Goal: Browse casually: Explore the website without a specific task or goal

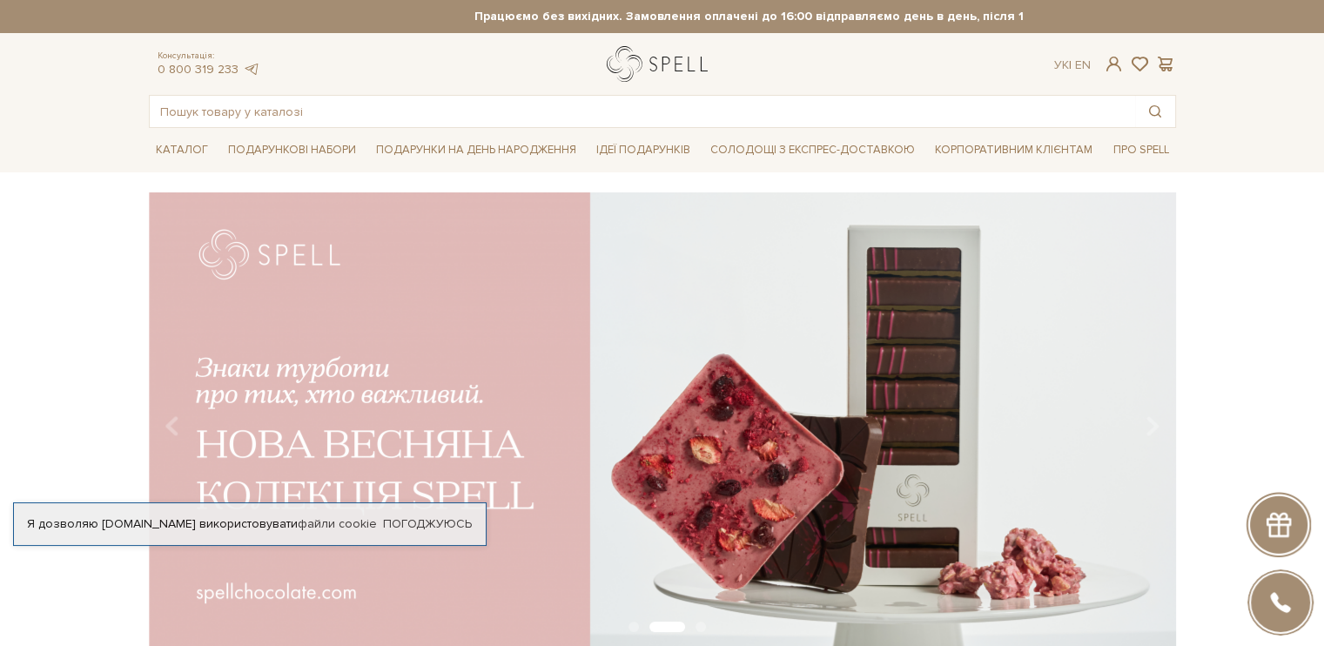
click at [652, 64] on link "logo" at bounding box center [661, 64] width 109 height 36
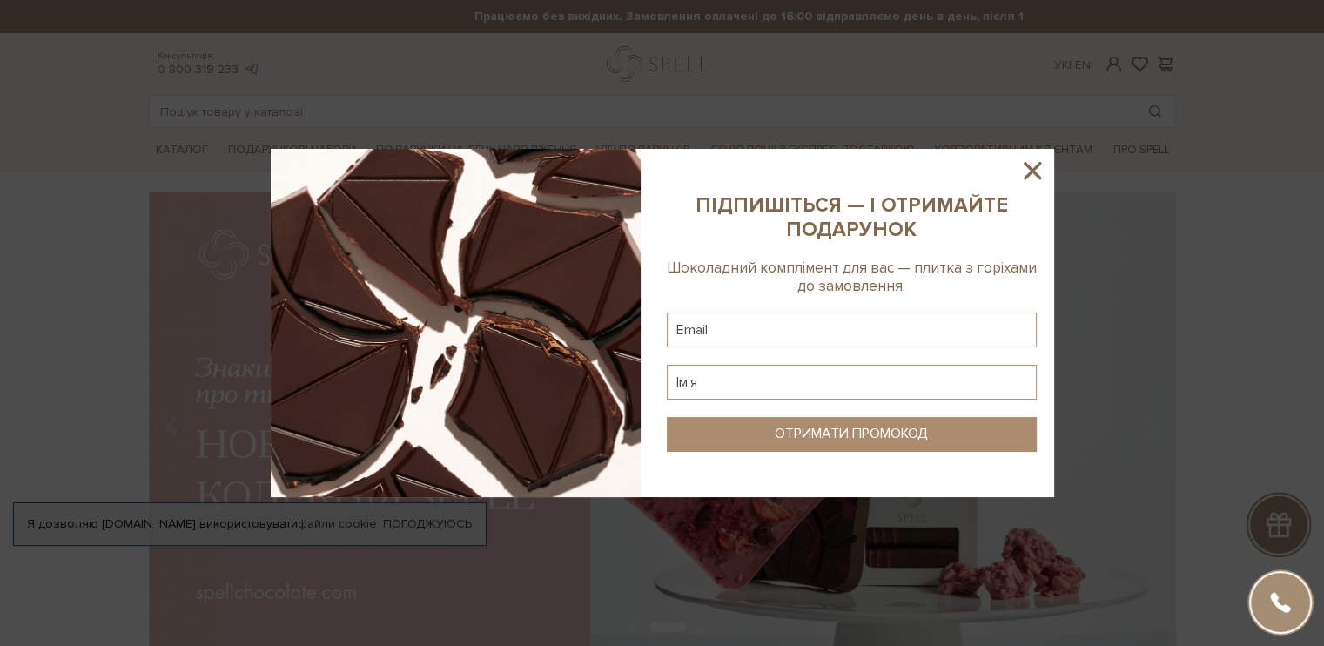
click at [1034, 175] on icon at bounding box center [1033, 171] width 30 height 30
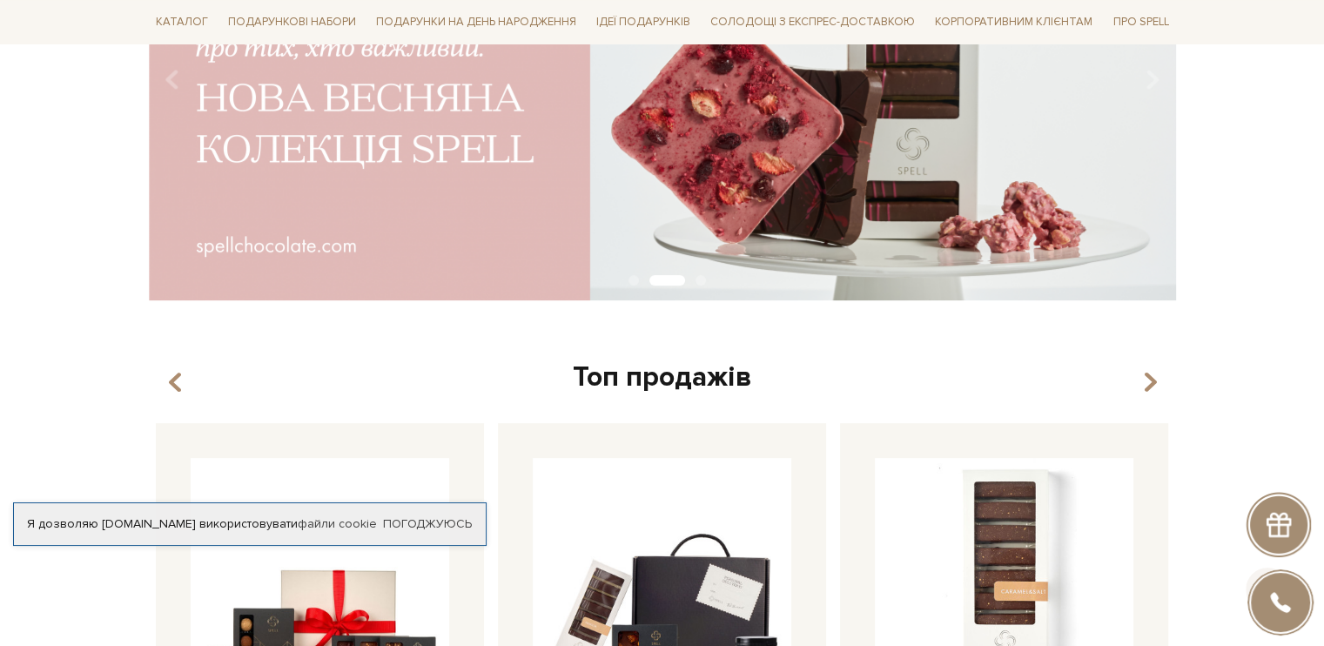
scroll to position [348, 0]
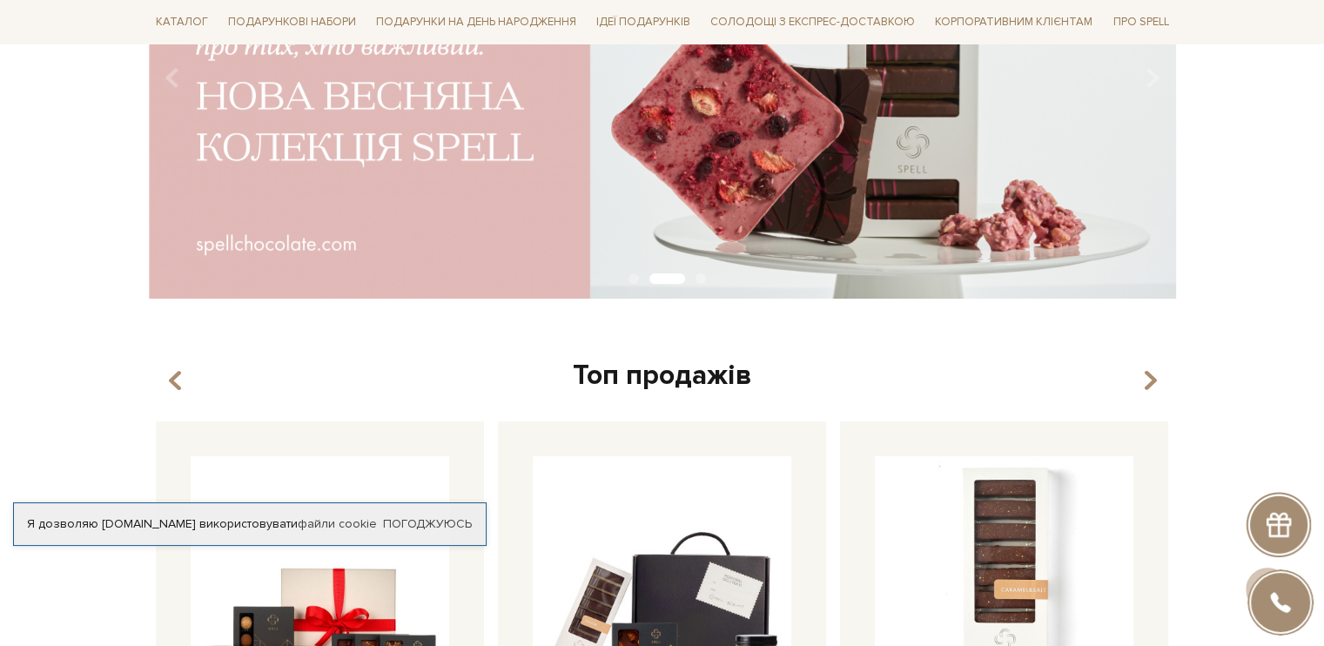
click at [764, 122] on img at bounding box center [662, 71] width 1027 height 455
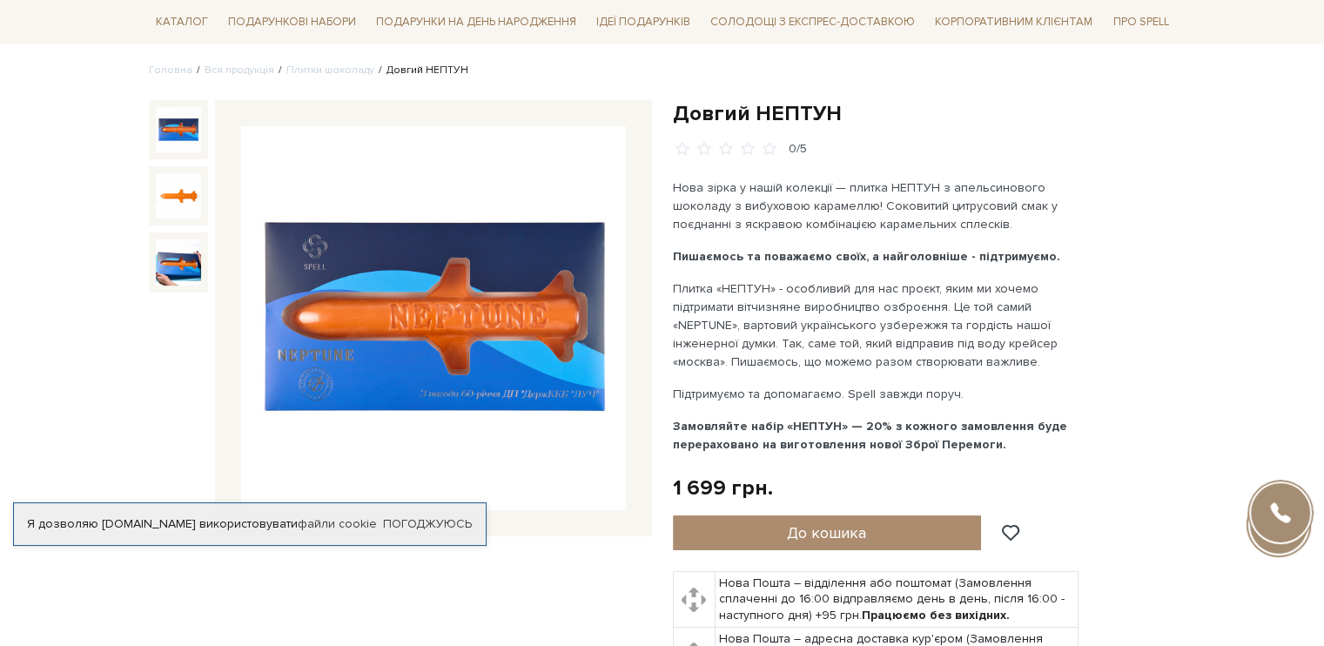
scroll to position [174, 0]
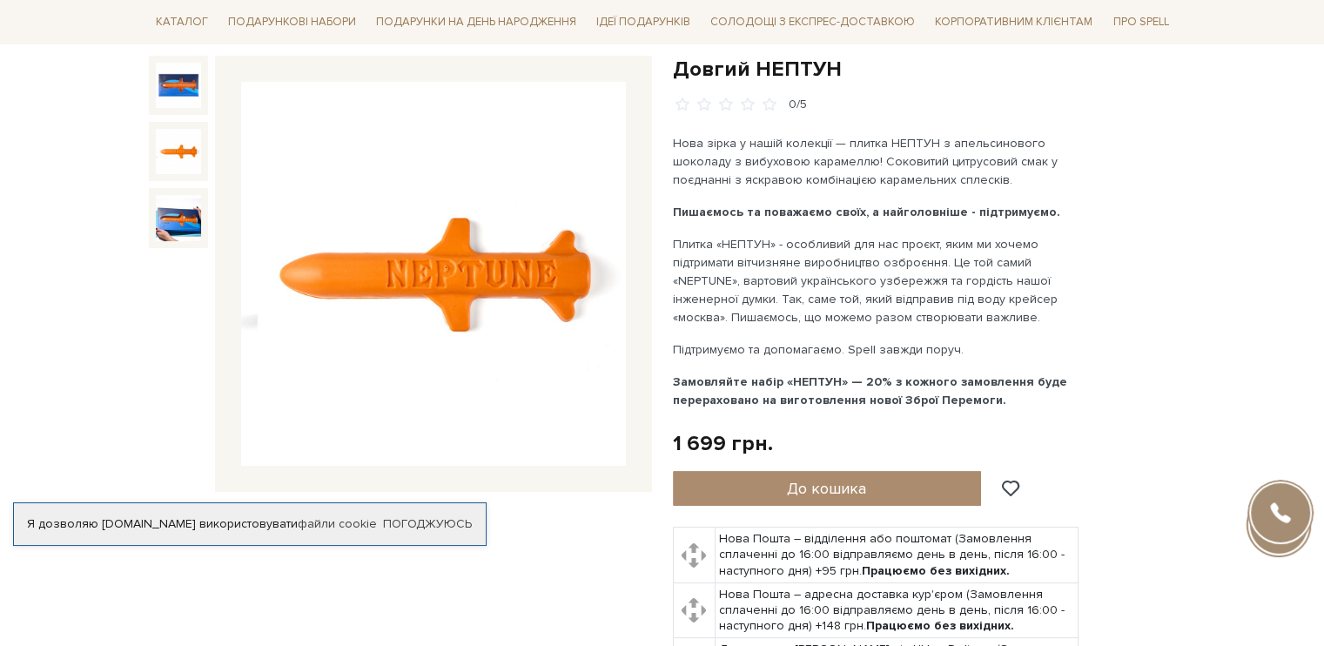
click at [158, 140] on img at bounding box center [178, 151] width 45 height 45
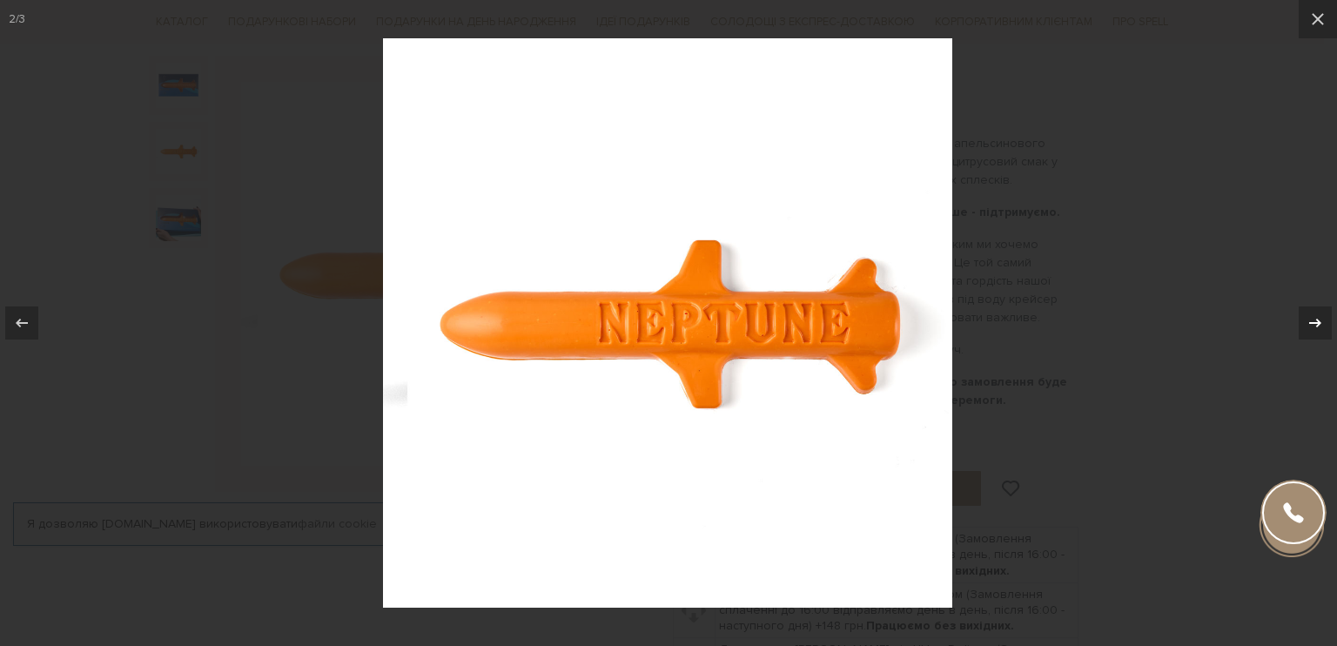
click at [1323, 316] on button at bounding box center [1306, 322] width 61 height 87
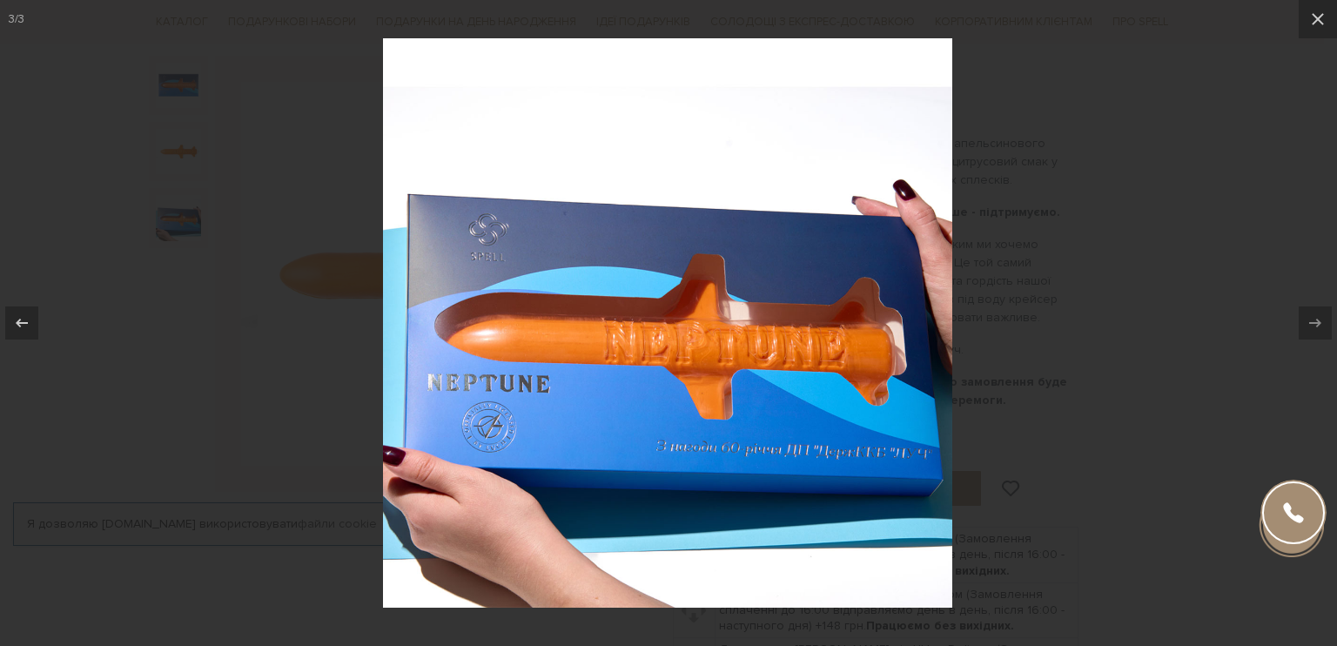
click at [1246, 217] on div at bounding box center [668, 323] width 1337 height 646
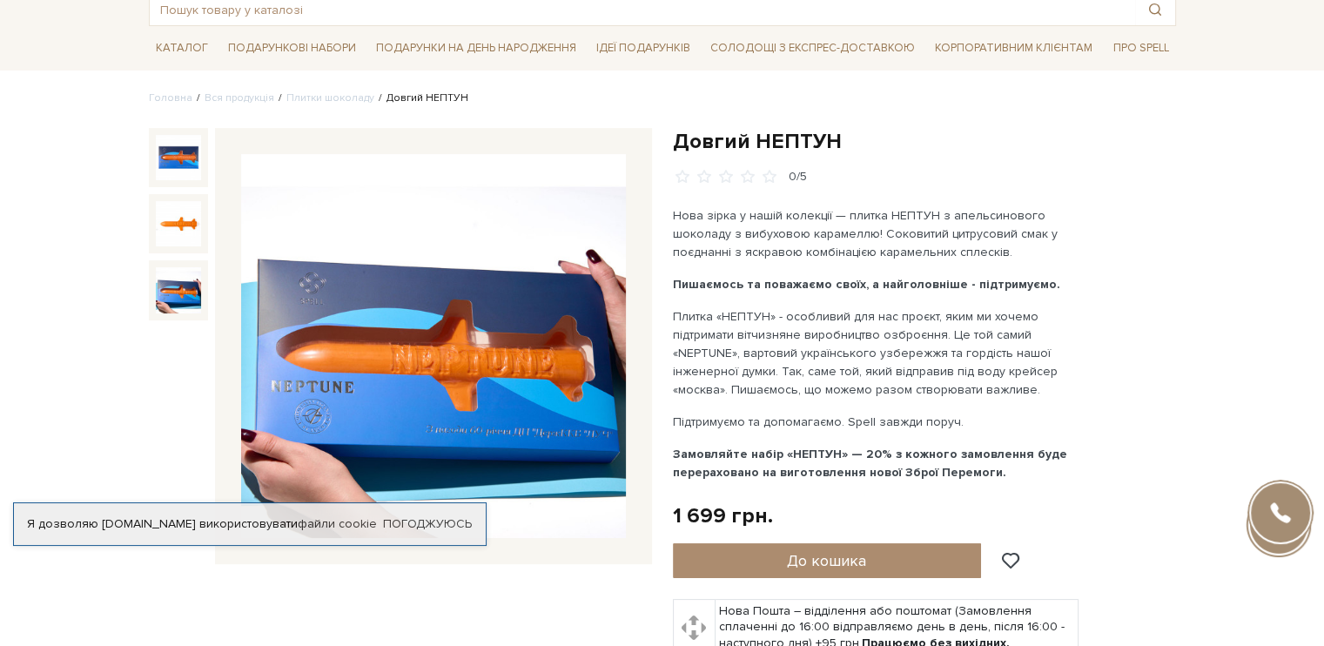
scroll to position [87, 0]
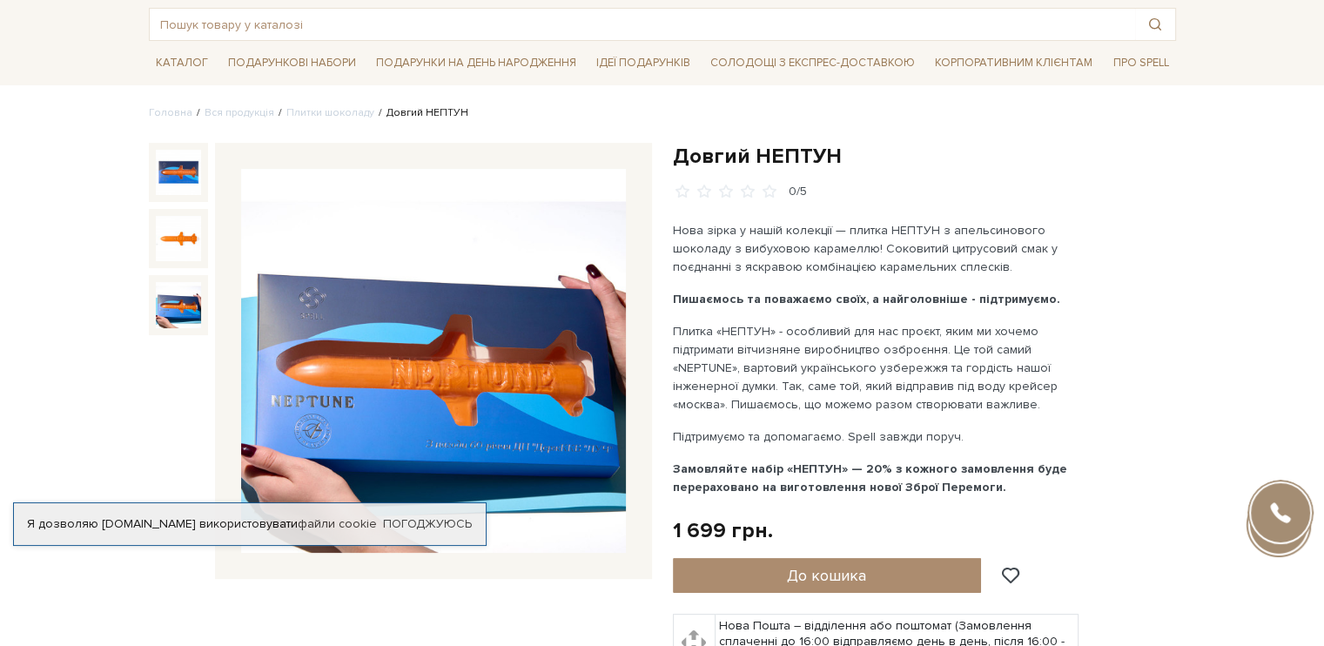
click at [435, 333] on img at bounding box center [433, 361] width 385 height 385
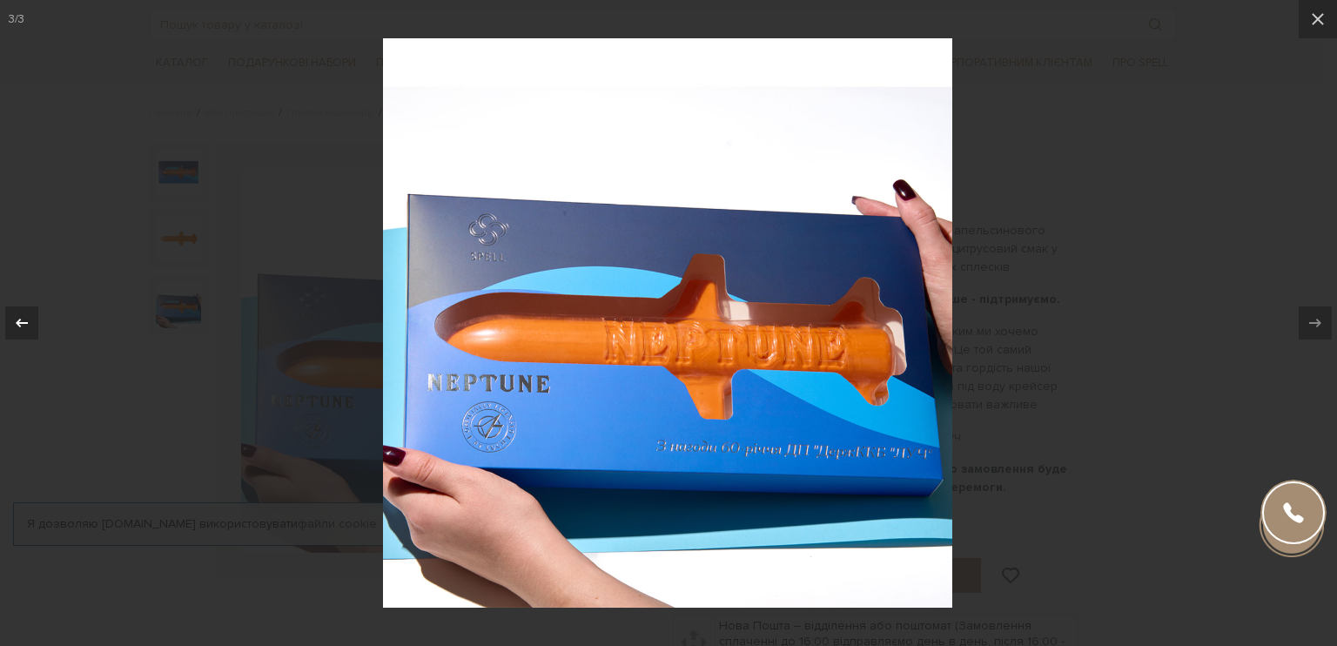
click at [31, 324] on div at bounding box center [21, 322] width 33 height 33
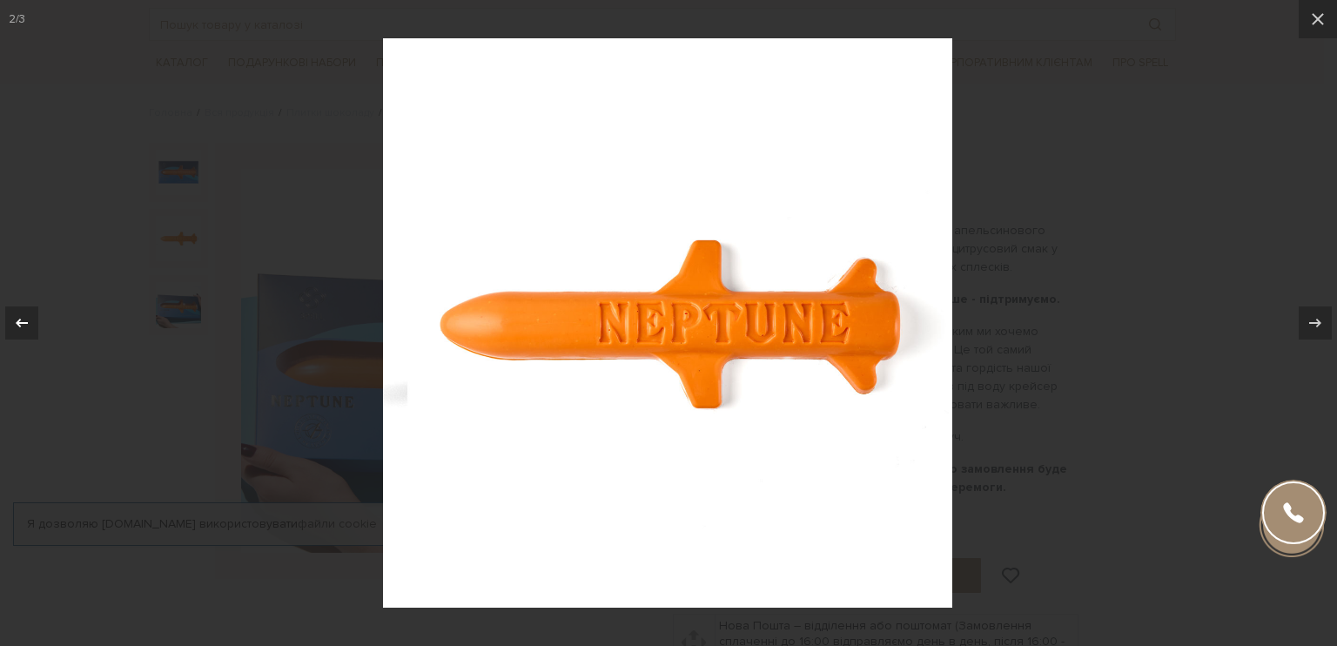
click at [32, 324] on div at bounding box center [21, 322] width 33 height 33
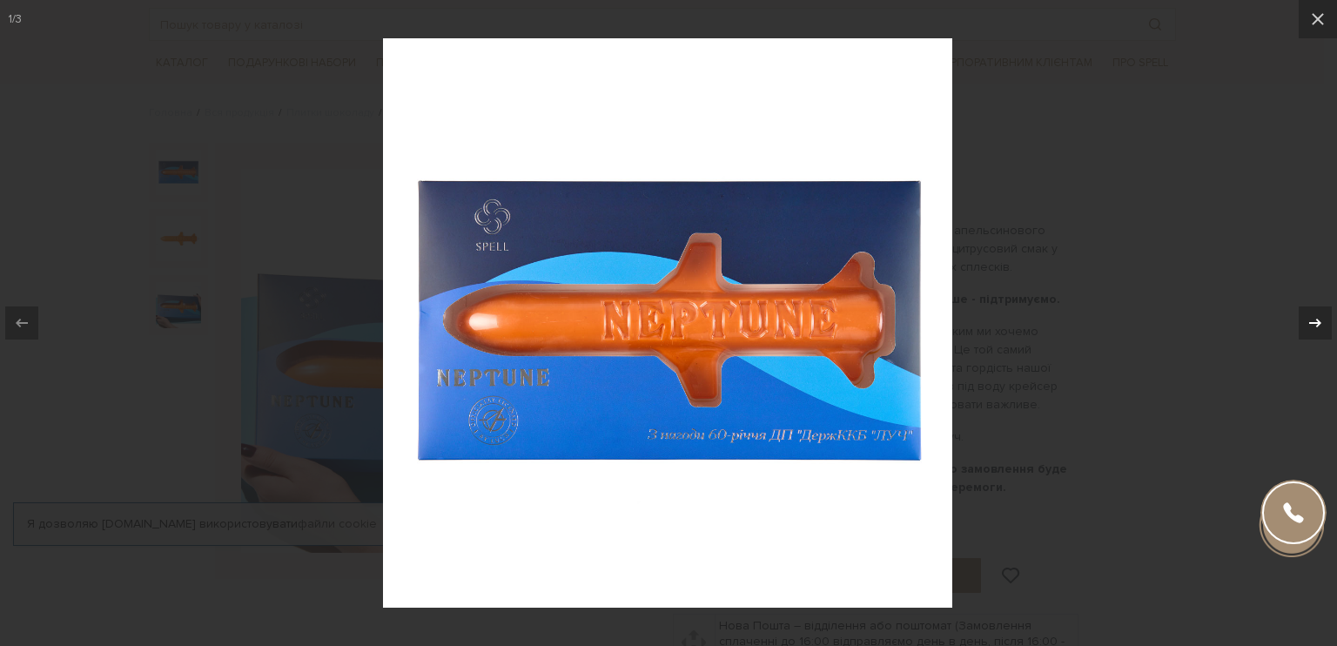
click at [1321, 335] on div at bounding box center [1315, 322] width 33 height 33
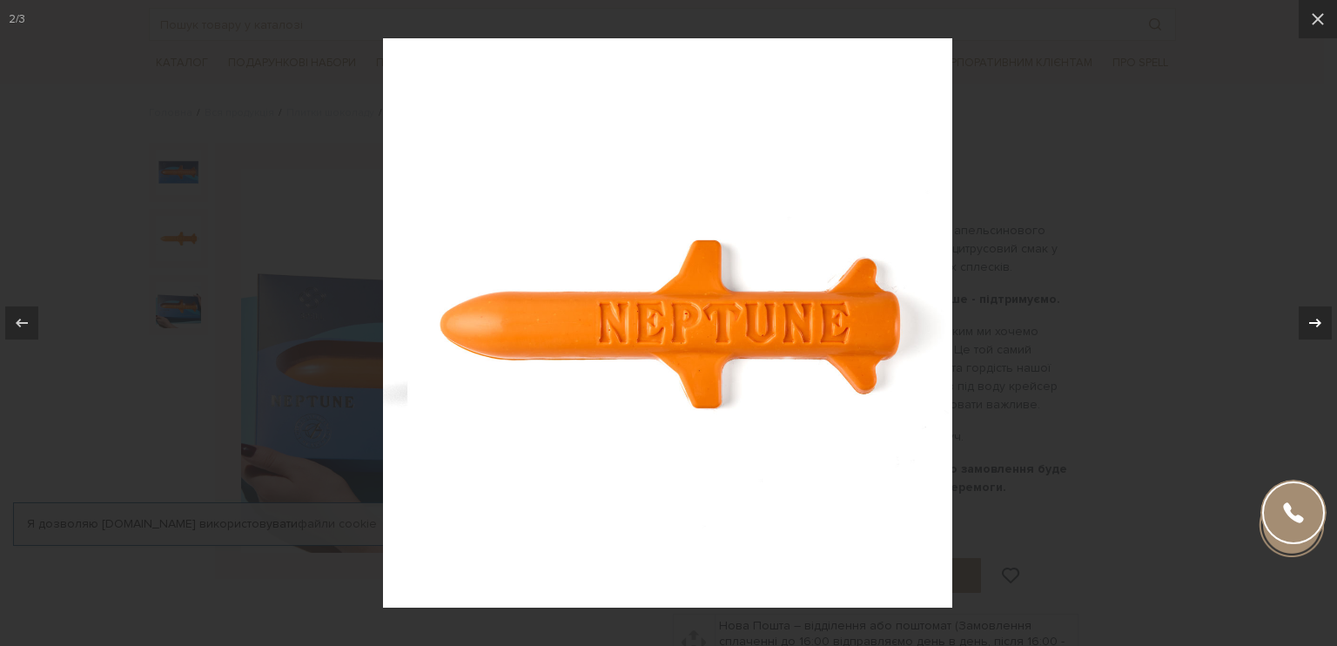
click at [1321, 335] on div at bounding box center [1315, 322] width 33 height 33
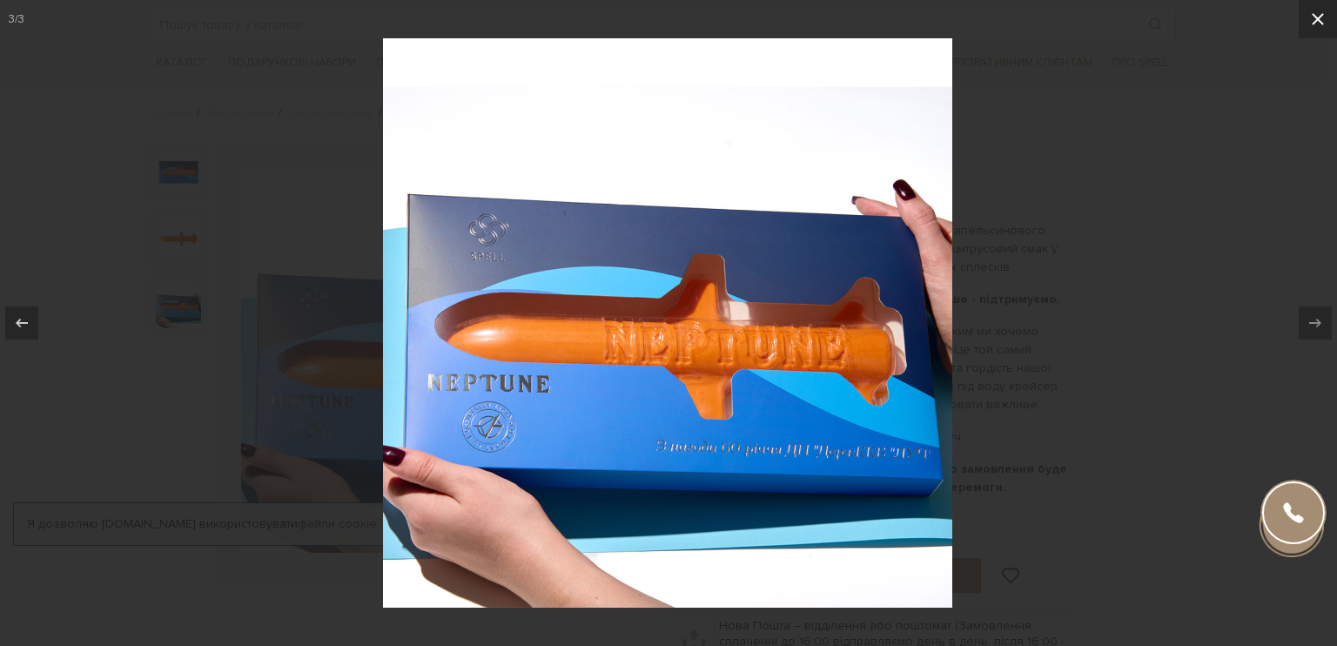
click at [1323, 22] on icon at bounding box center [1318, 19] width 21 height 21
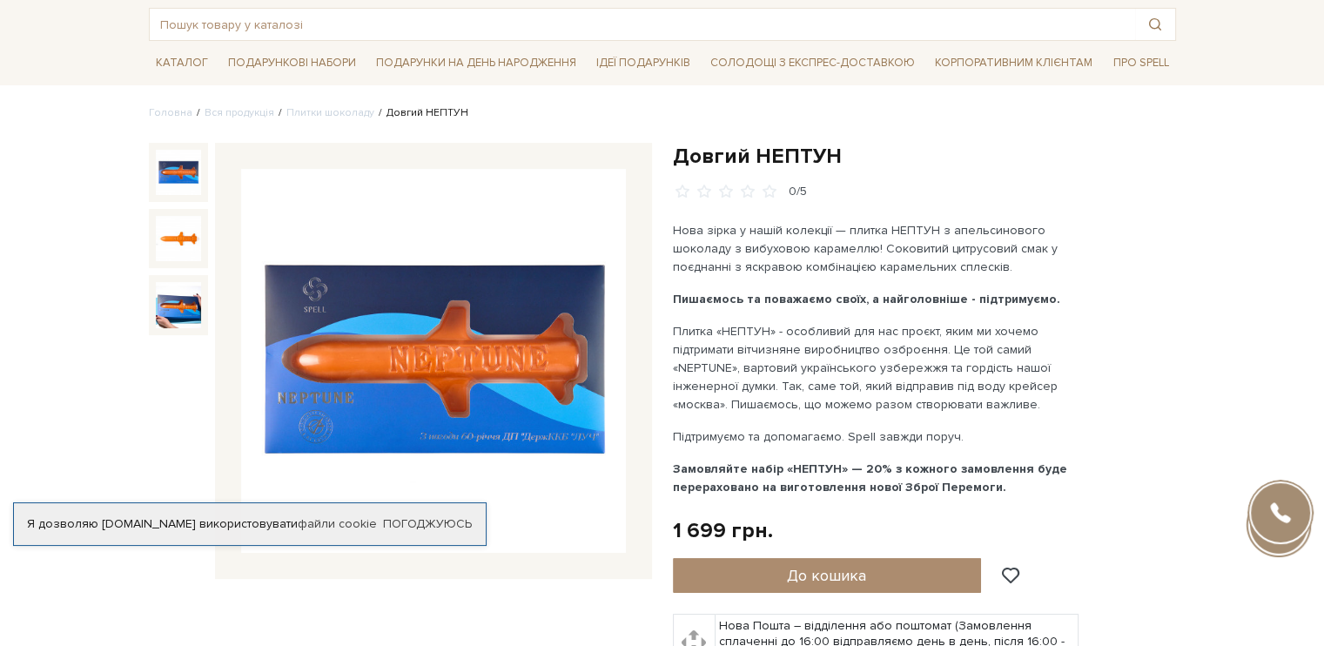
click at [172, 182] on img at bounding box center [178, 172] width 45 height 45
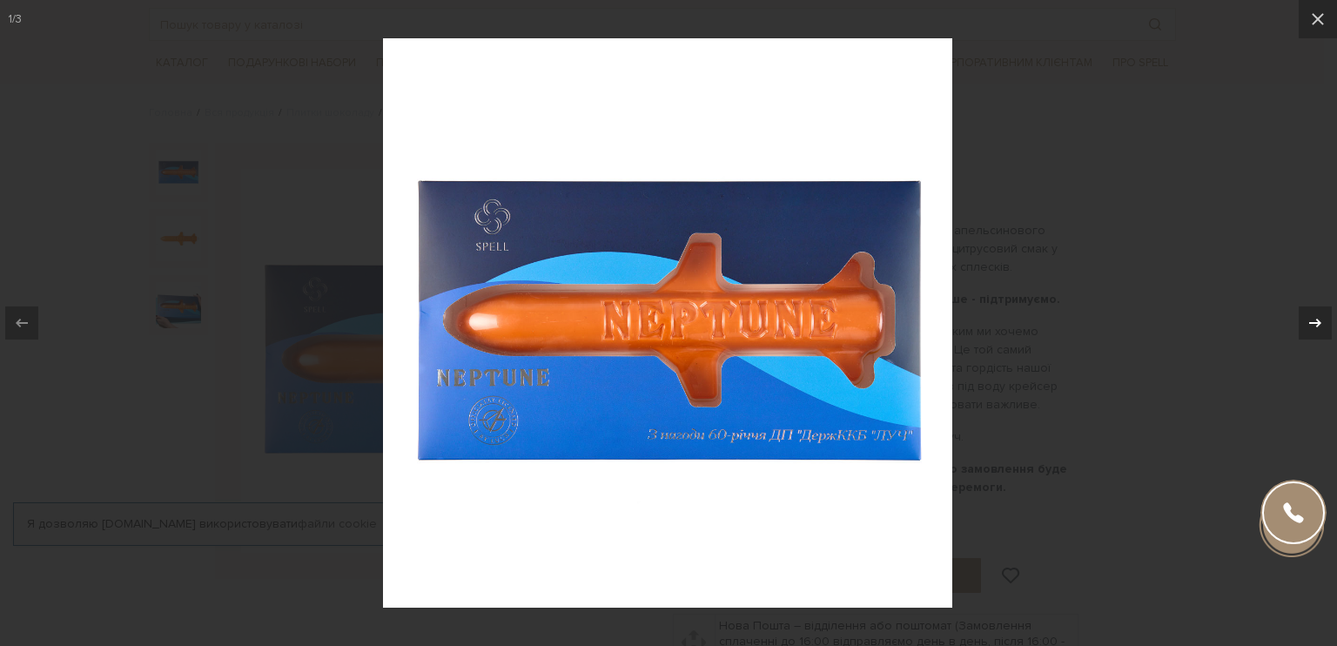
click at [1322, 323] on icon at bounding box center [1315, 323] width 21 height 21
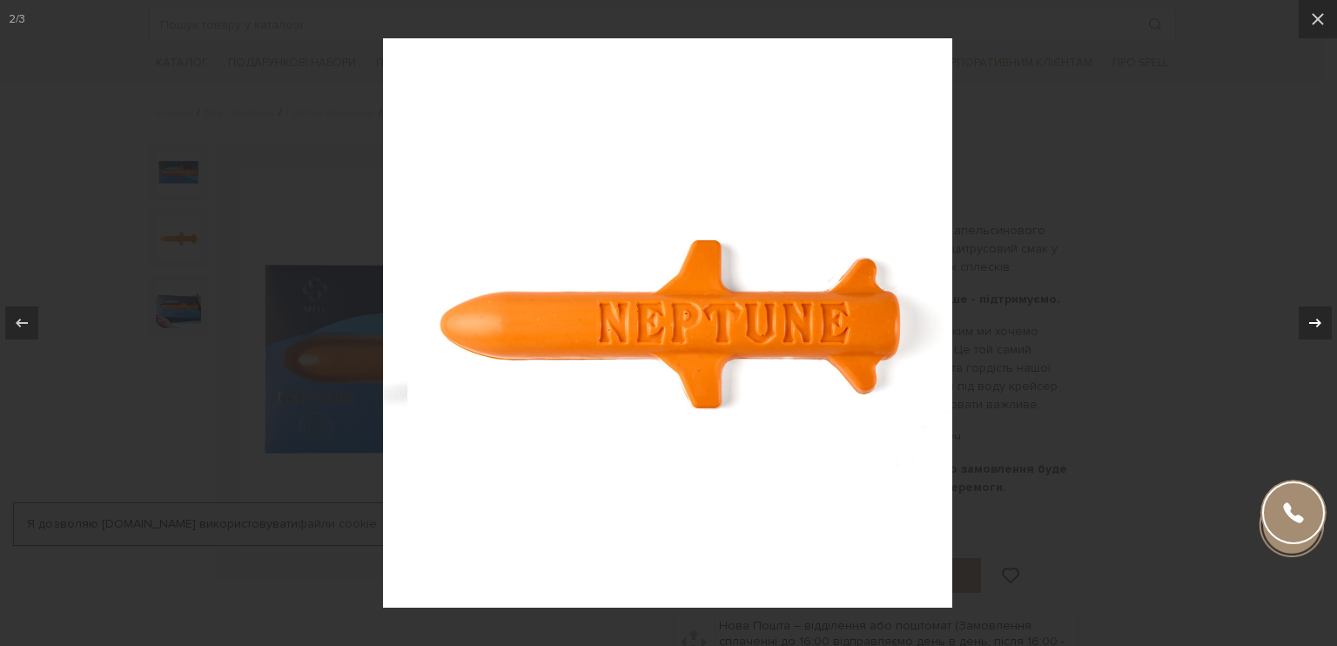
click at [1322, 323] on icon at bounding box center [1315, 323] width 21 height 21
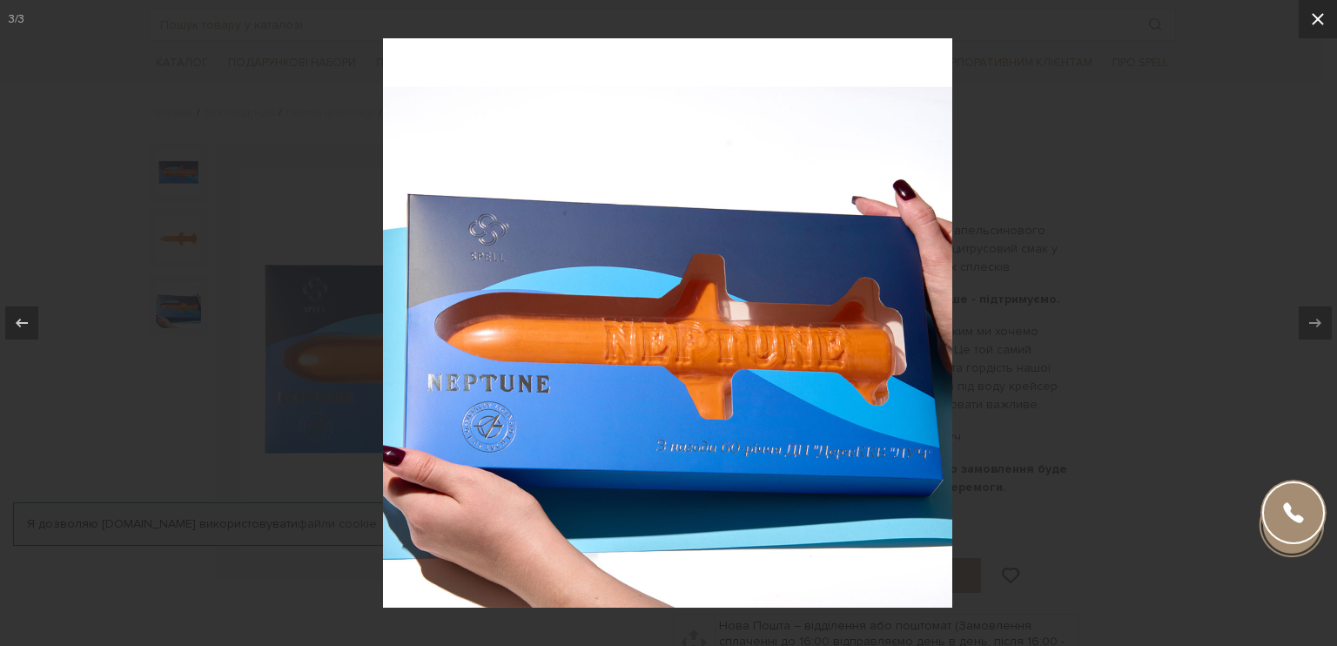
click at [1319, 24] on icon at bounding box center [1318, 19] width 21 height 21
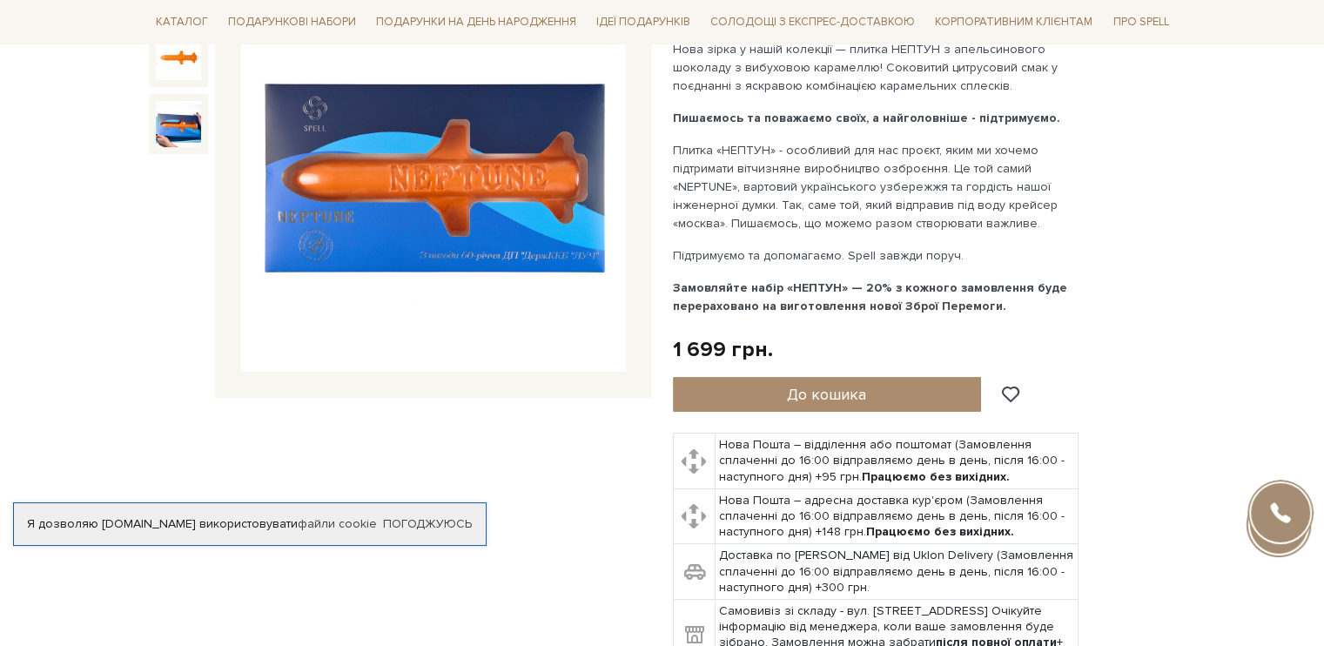
scroll to position [174, 0]
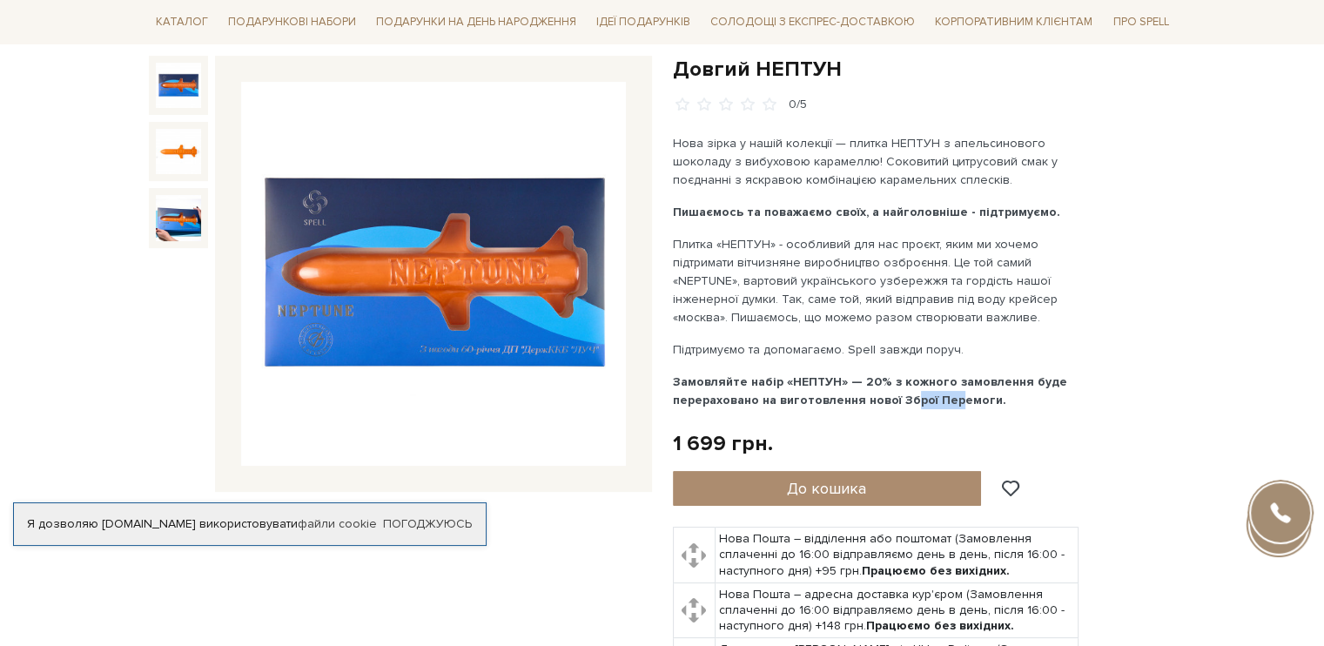
drag, startPoint x: 902, startPoint y: 410, endPoint x: 940, endPoint y: 416, distance: 38.8
click at [940, 407] on b "Замовляйте набір «НЕПТУН» — 20% з кожного замовлення буде перераховано на вигот…" at bounding box center [870, 390] width 394 height 33
click at [975, 400] on p "Замовляйте набір «НЕПТУН» — 20% з кожного замовлення буде перераховано на вигот…" at bounding box center [877, 391] width 408 height 37
click at [179, 93] on img at bounding box center [178, 85] width 45 height 45
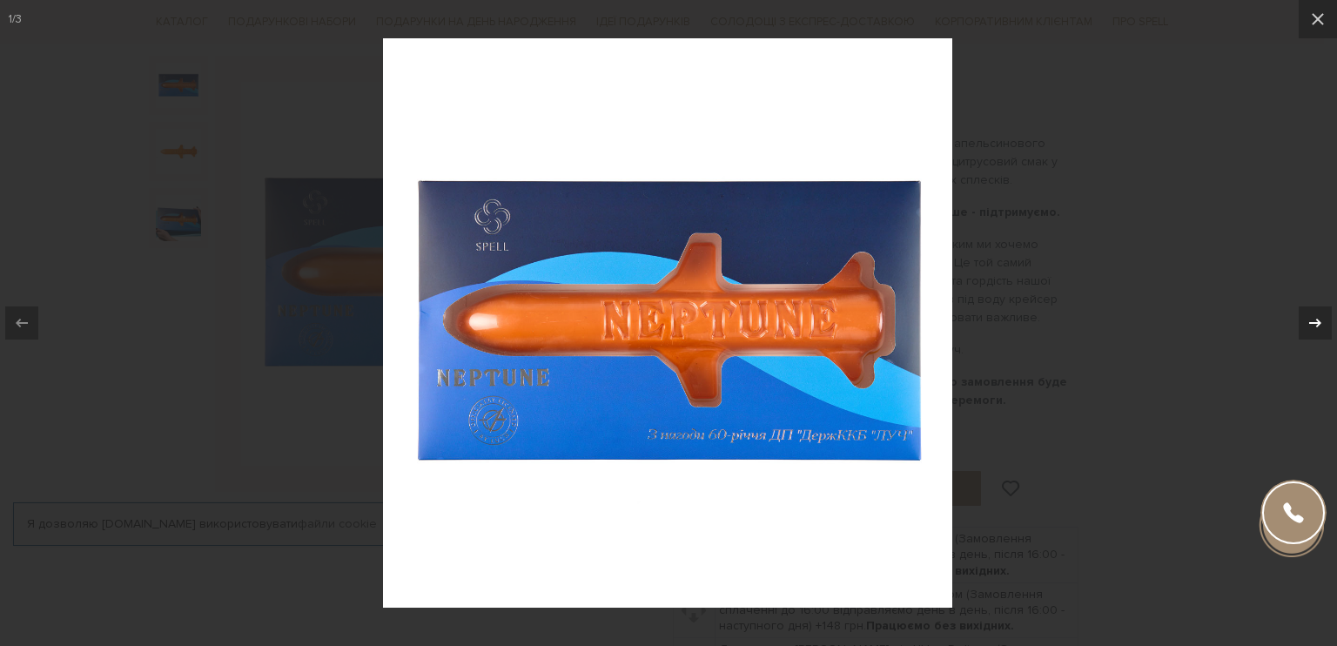
click at [1310, 328] on icon at bounding box center [1315, 323] width 21 height 21
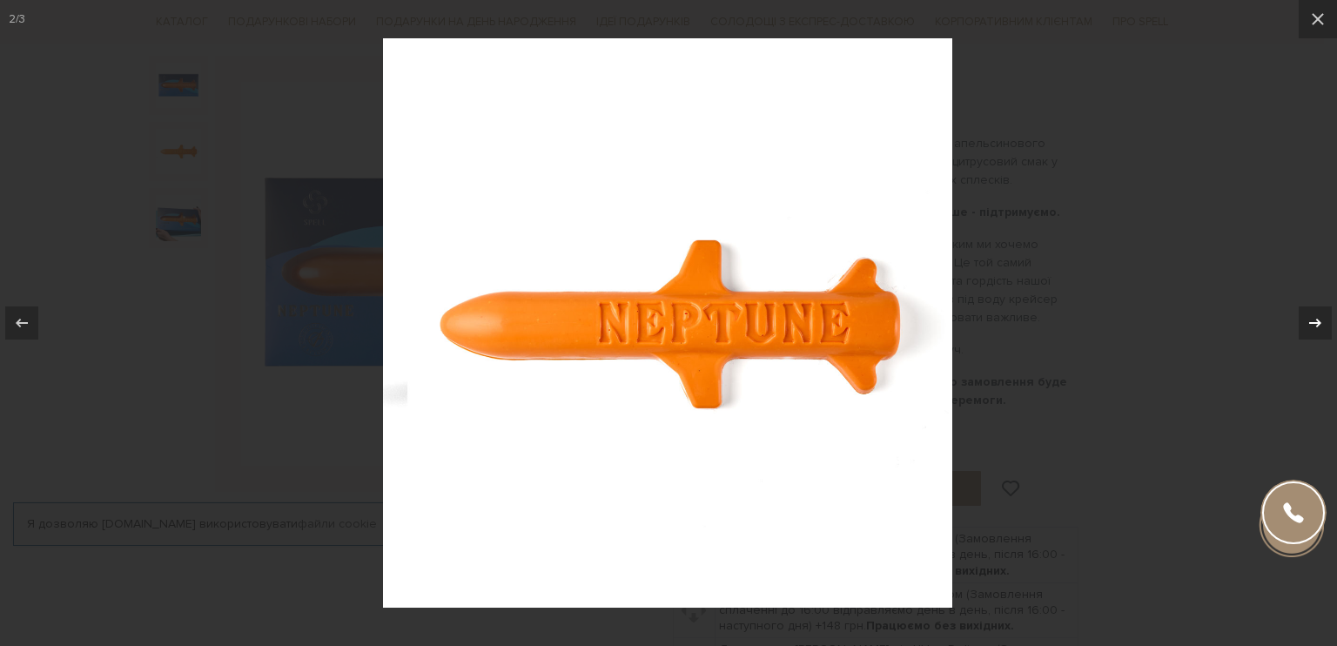
click at [1310, 328] on icon at bounding box center [1315, 323] width 21 height 21
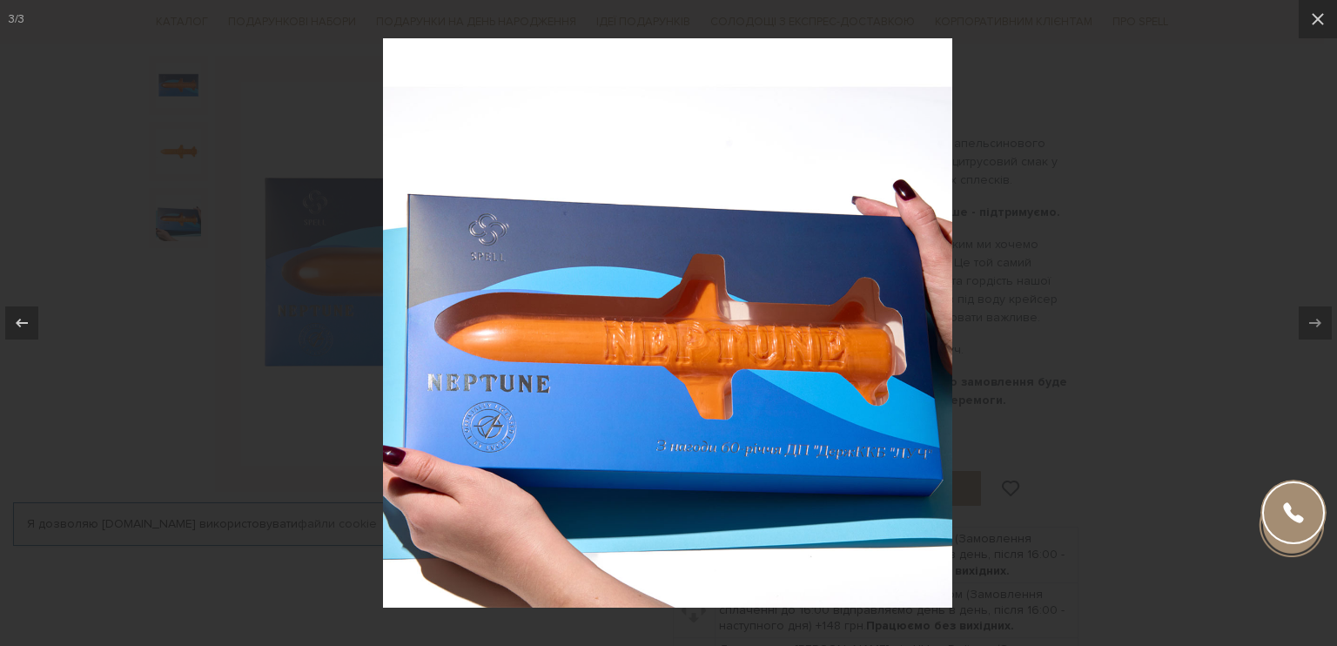
click at [1228, 219] on div at bounding box center [668, 323] width 1337 height 646
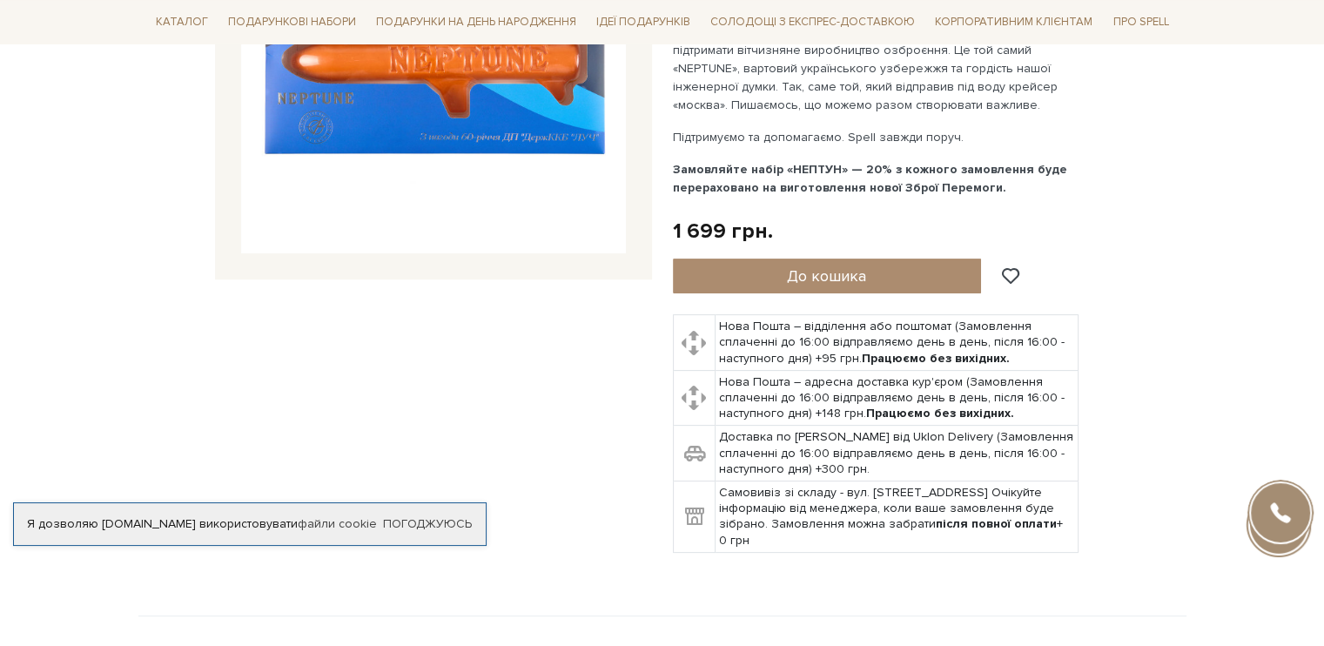
scroll to position [174, 0]
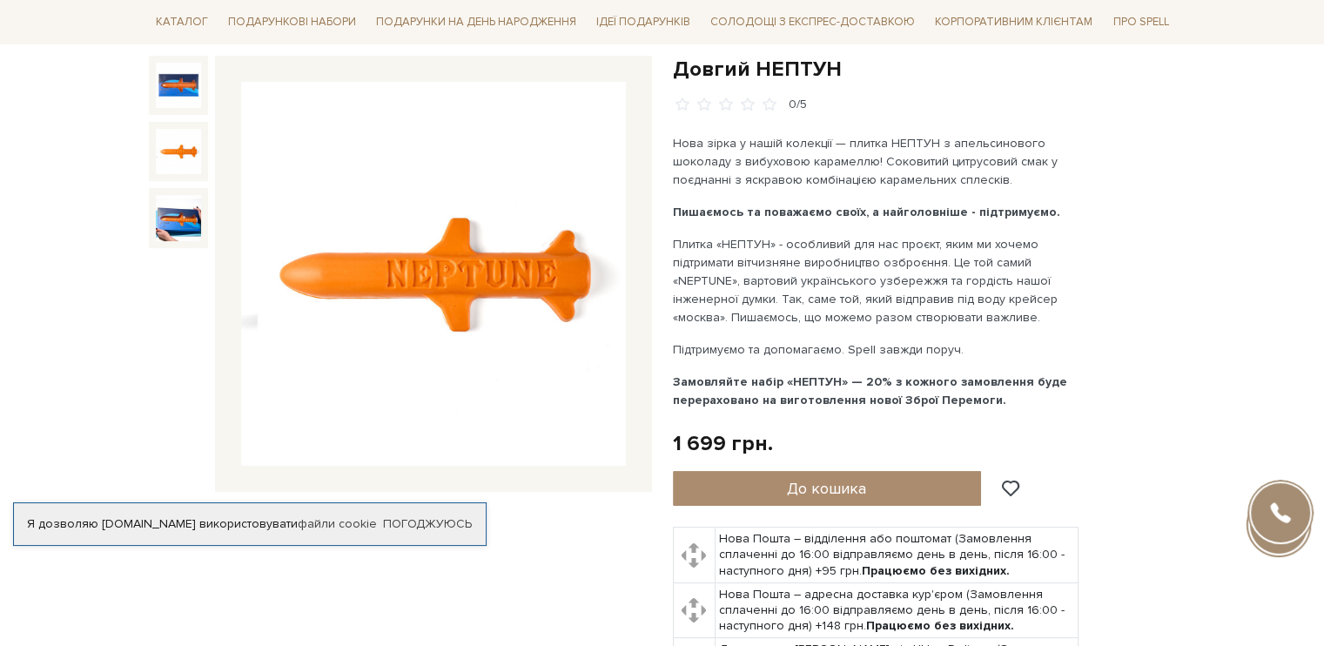
click at [177, 149] on img at bounding box center [178, 151] width 45 height 45
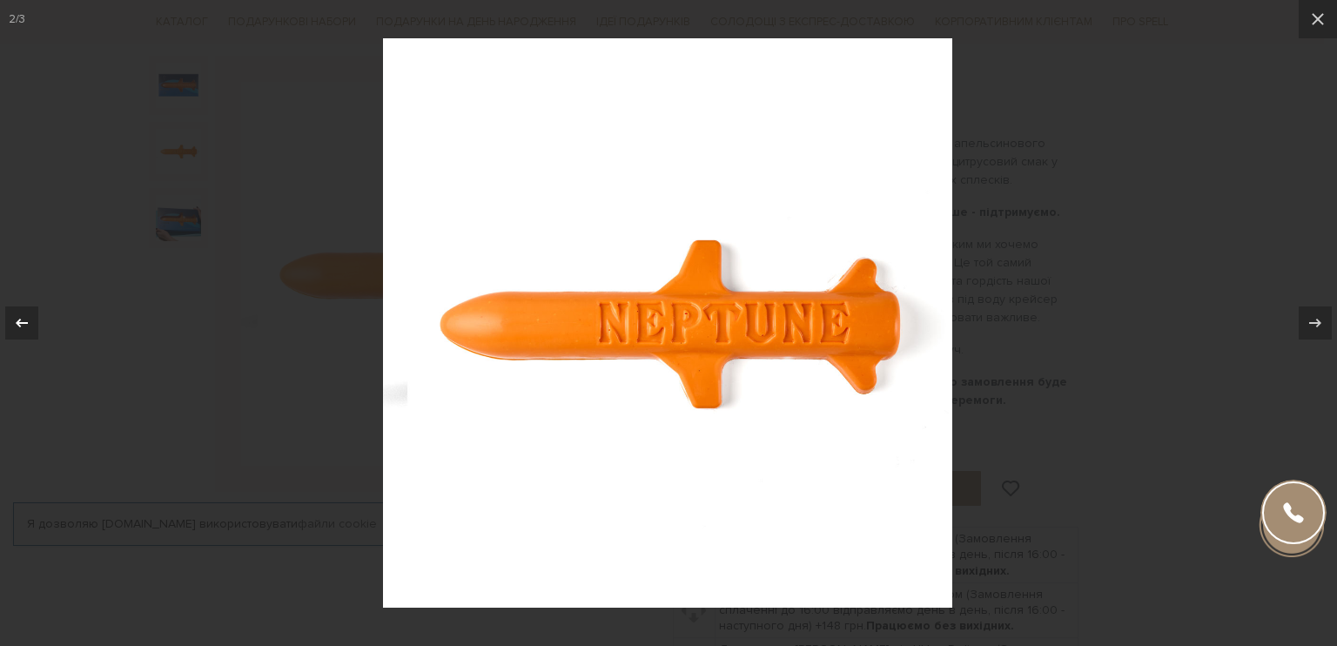
click at [26, 316] on icon at bounding box center [21, 323] width 21 height 21
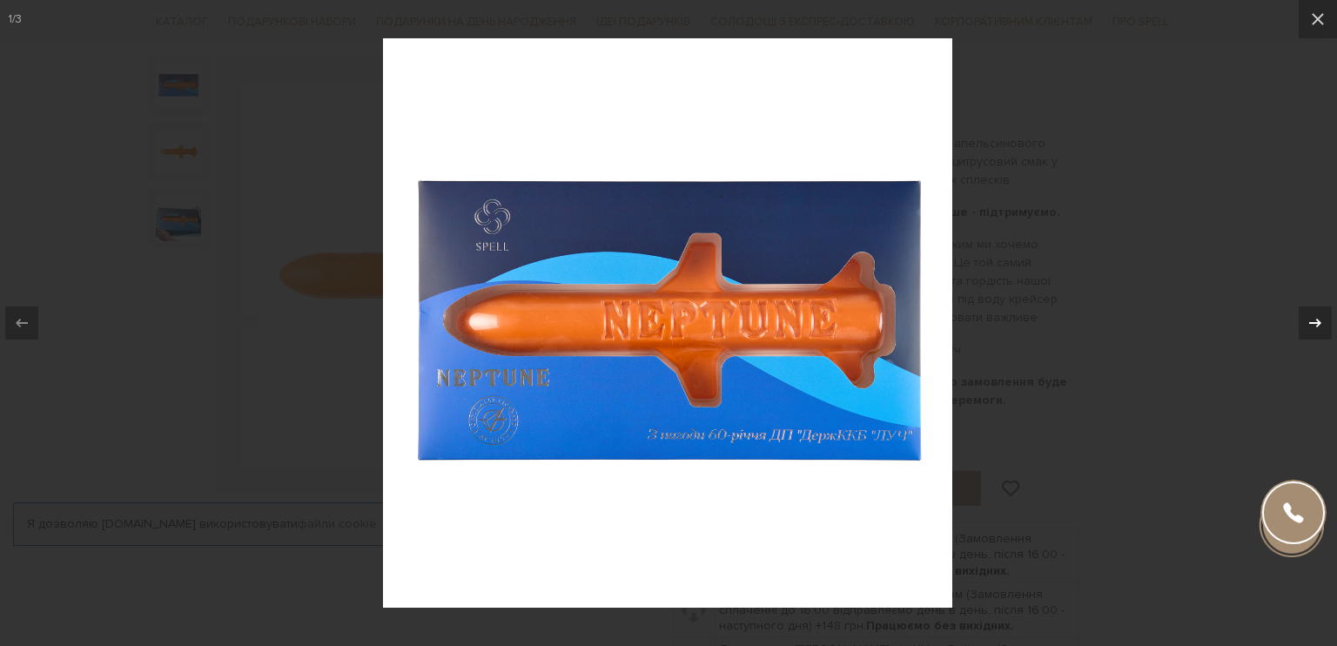
click at [1317, 313] on icon at bounding box center [1315, 323] width 21 height 21
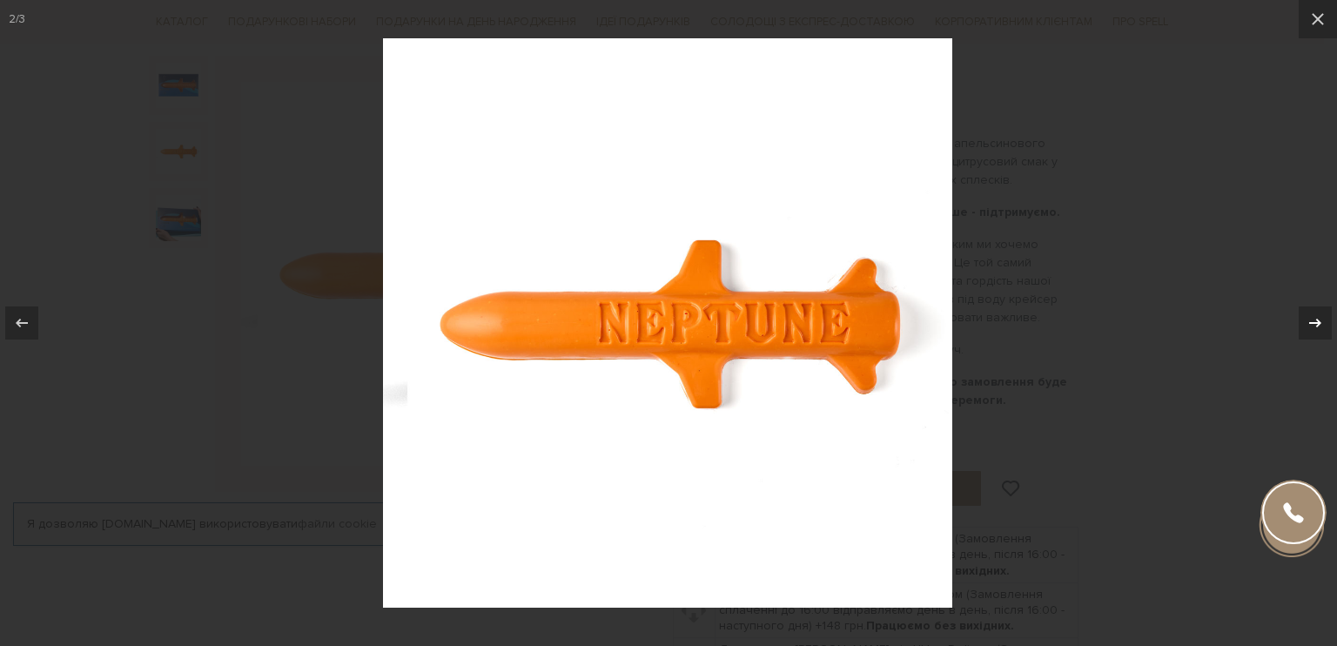
click at [1317, 313] on icon at bounding box center [1315, 323] width 21 height 21
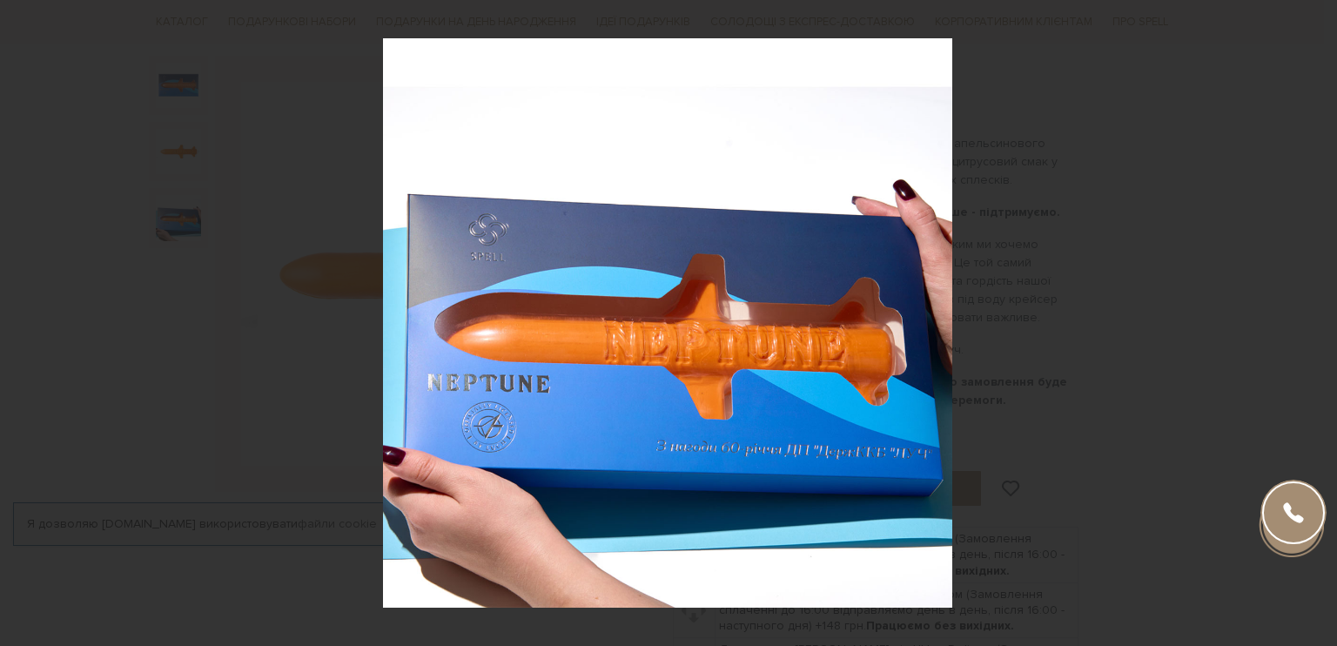
click at [1248, 172] on div at bounding box center [668, 323] width 1337 height 646
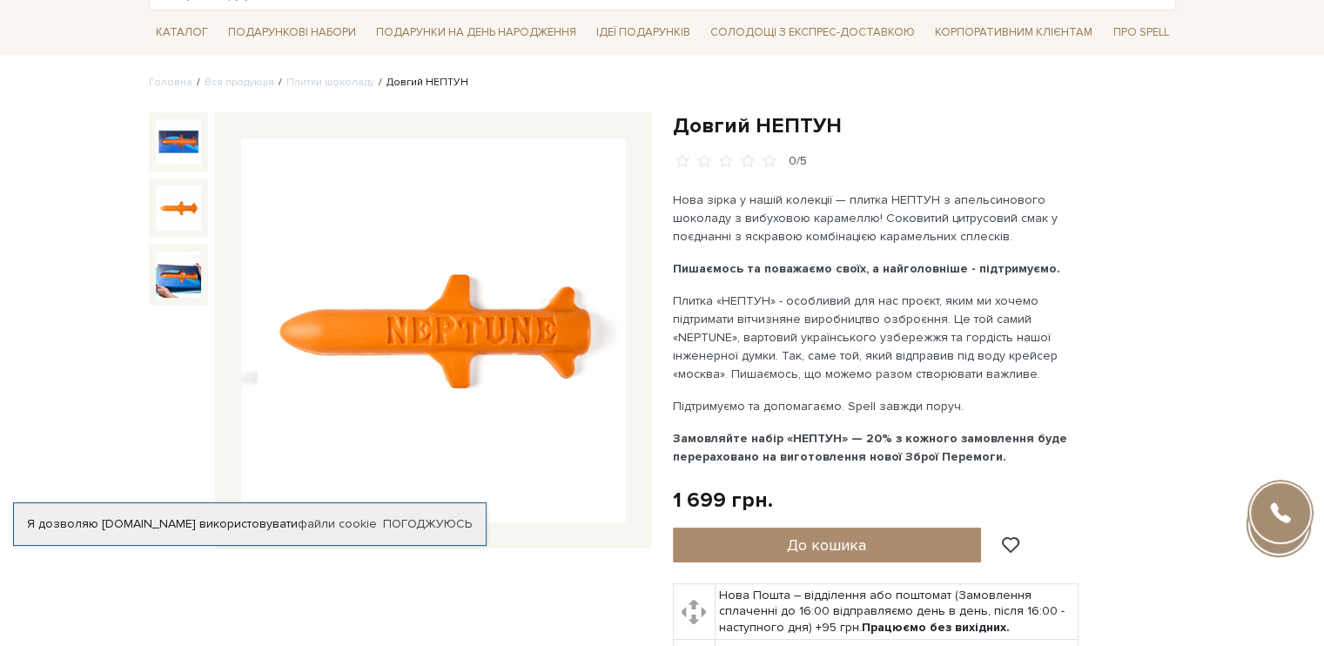
scroll to position [87, 0]
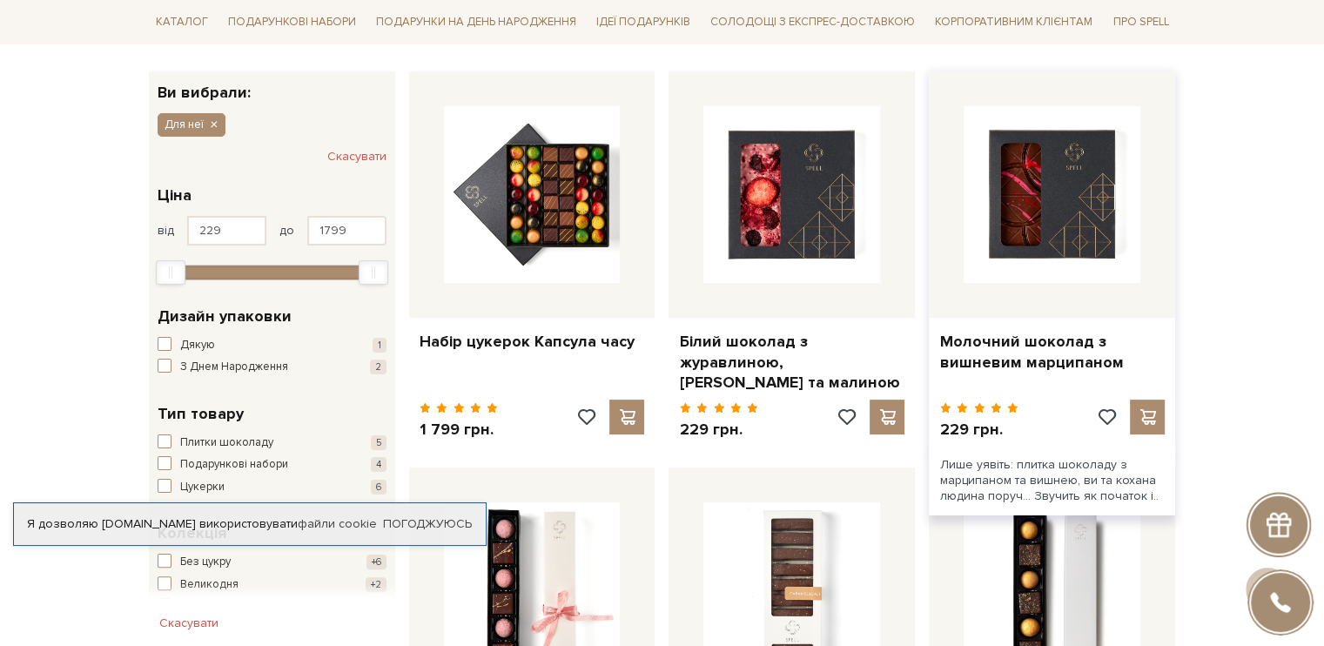
scroll to position [261, 0]
